Goal: Information Seeking & Learning: Learn about a topic

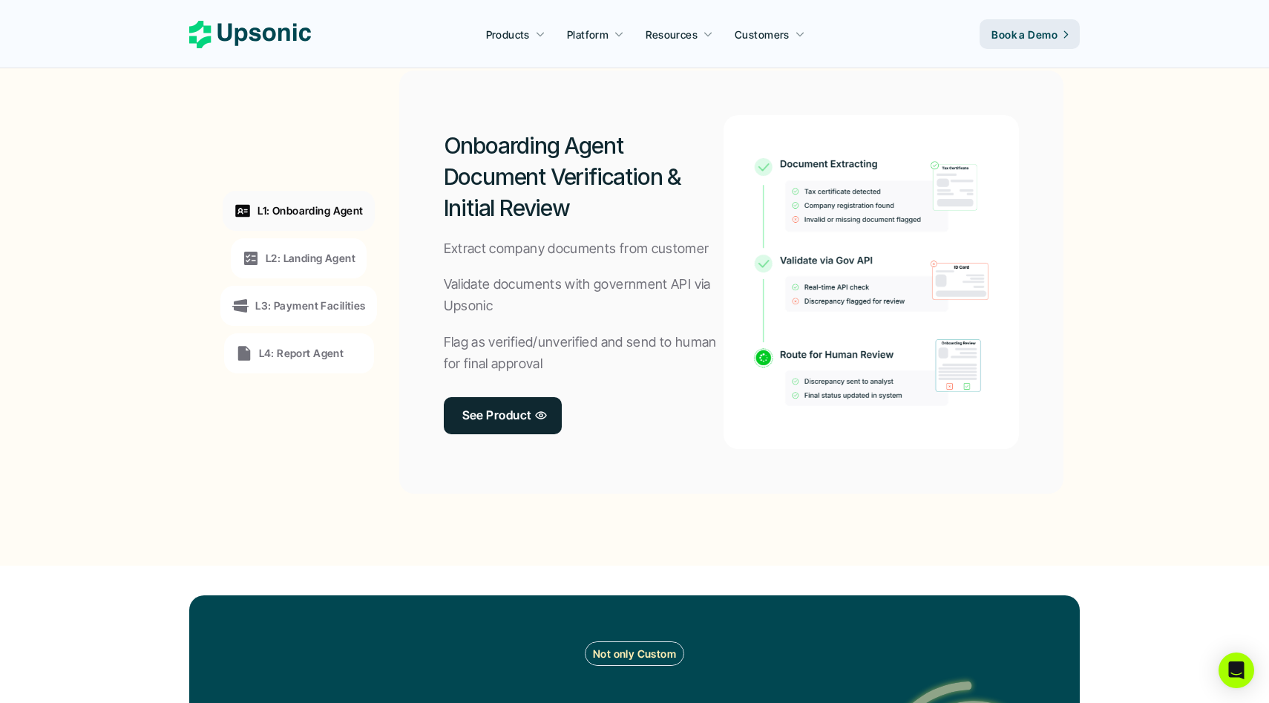
scroll to position [1048, 0]
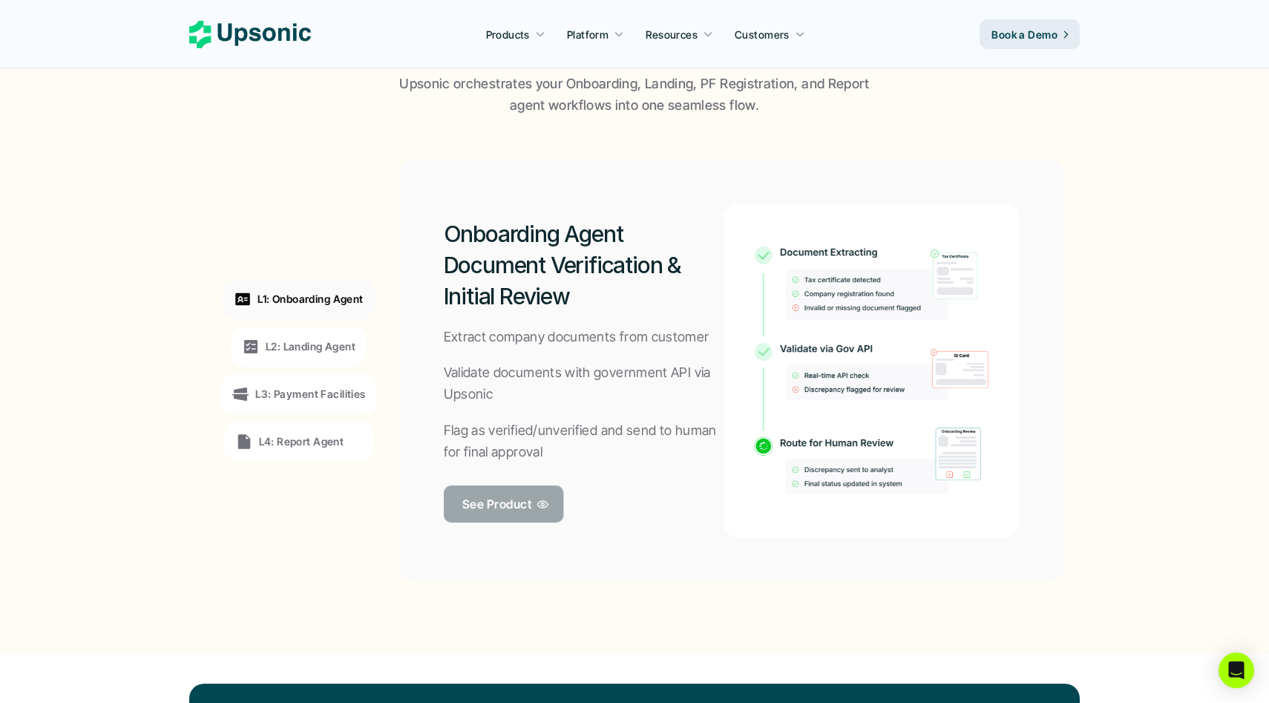
click at [504, 509] on p "See Product" at bounding box center [496, 504] width 69 height 22
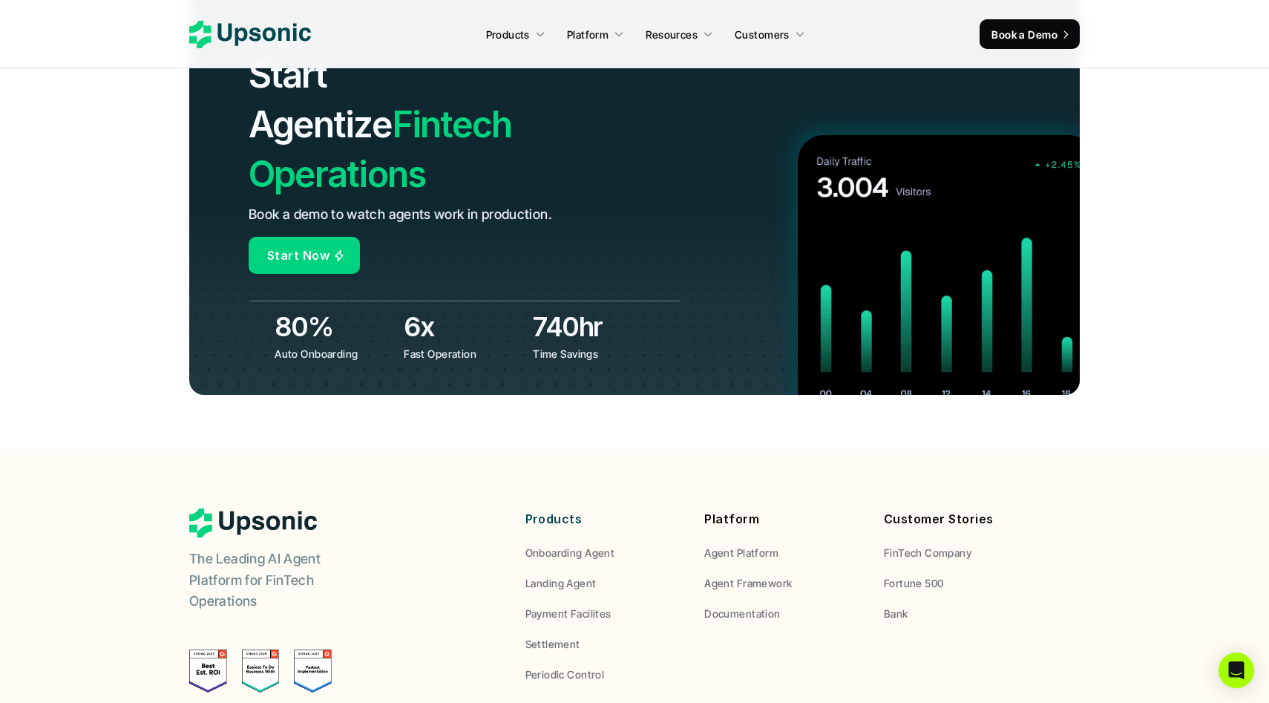
scroll to position [5544, 0]
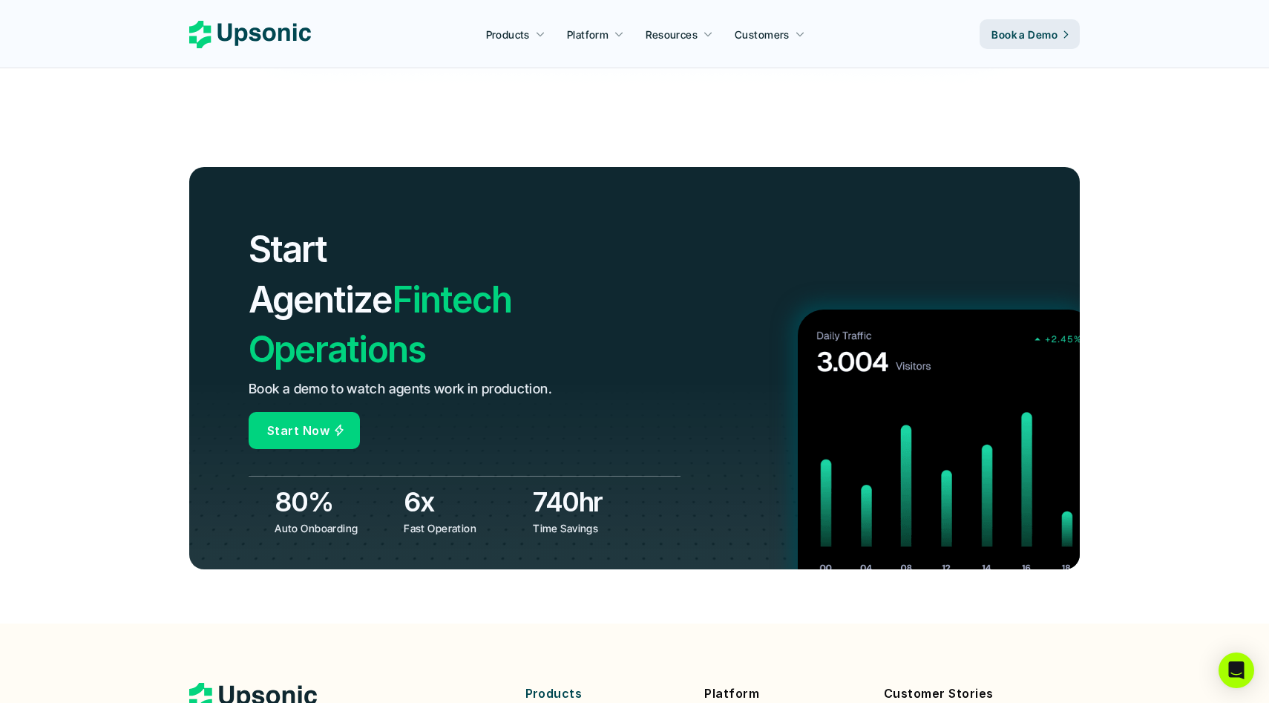
scroll to position [4916, 0]
